Goal: Find specific page/section: Find specific page/section

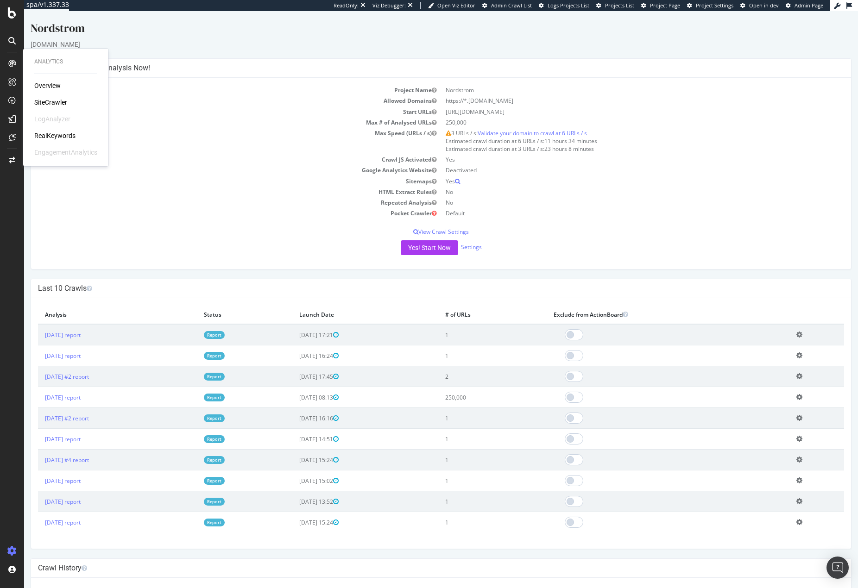
click at [158, 220] on div "Project Name Nordstrom Allowed Domains https://*.[DOMAIN_NAME] Start URLs [URL]…" at bounding box center [441, 173] width 820 height 191
click at [106, 22] on div "Nordstrom" at bounding box center [441, 29] width 821 height 19
click at [131, 21] on div "Nordstrom" at bounding box center [441, 29] width 821 height 19
click at [50, 135] on div "RealKeywords" at bounding box center [54, 135] width 41 height 9
